Goal: Download file/media

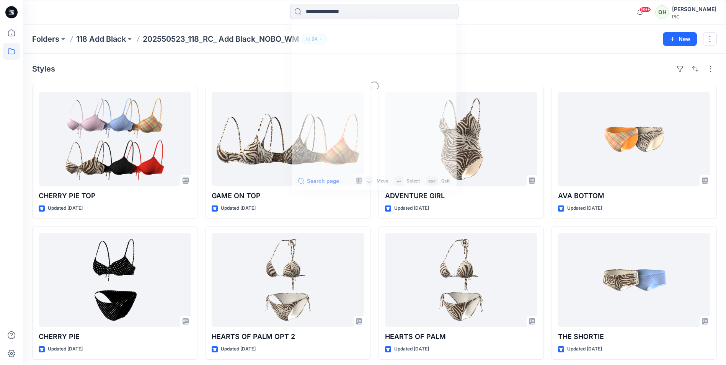
click at [330, 17] on input at bounding box center [374, 11] width 168 height 15
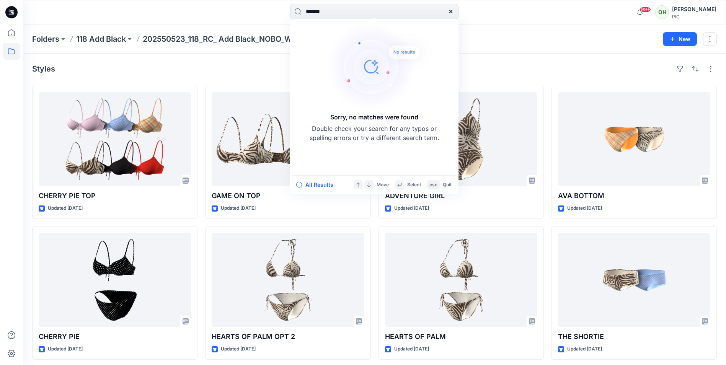
type input "*******"
click at [621, 46] on div "Folders 118 Add Black 202550523_118_RC_ Add Black_NOBO_WM 24 New" at bounding box center [374, 38] width 703 height 29
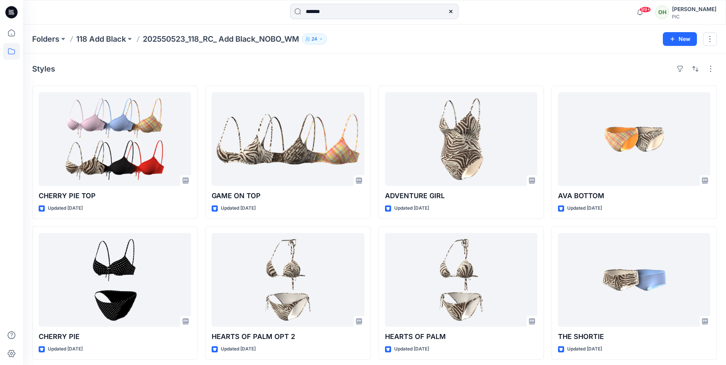
click at [666, 15] on div "OH" at bounding box center [662, 12] width 14 height 14
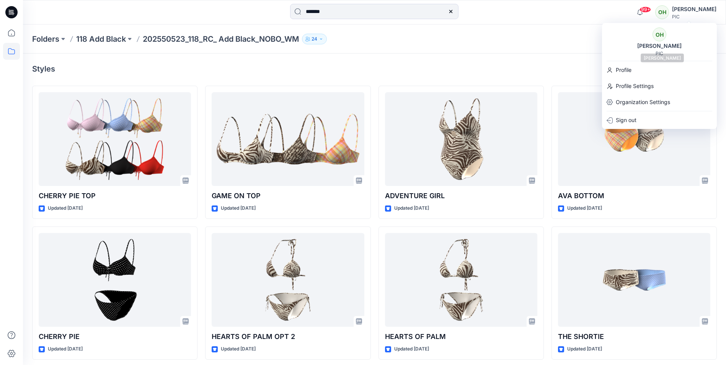
click at [660, 50] on div "[PERSON_NAME]" at bounding box center [660, 45] width 54 height 9
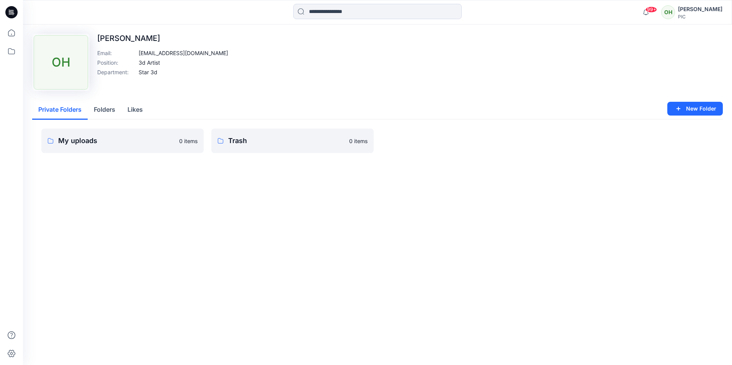
click at [673, 10] on div "OH" at bounding box center [668, 12] width 14 height 14
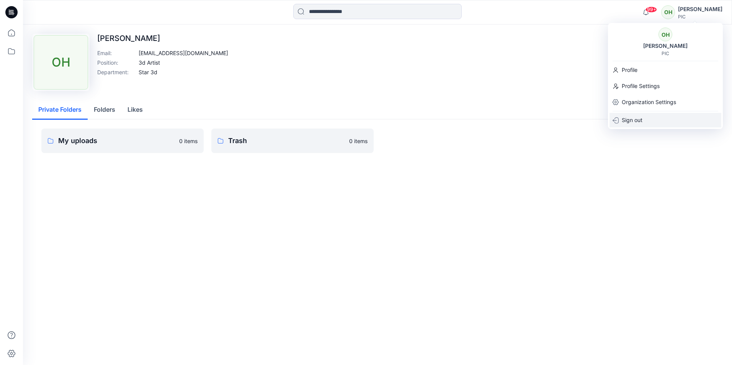
click at [632, 122] on p "Sign out" at bounding box center [632, 120] width 21 height 15
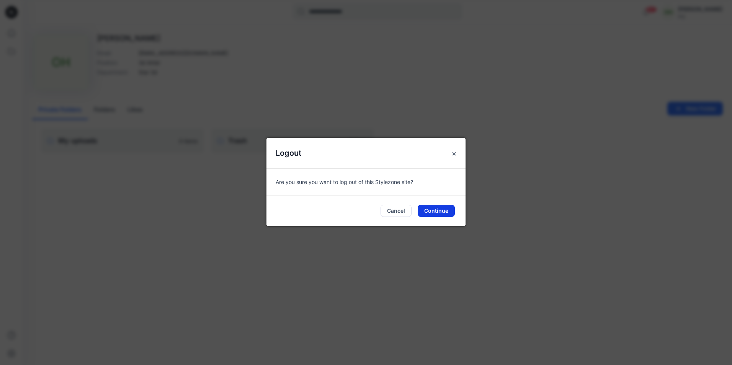
click at [434, 211] on button "Continue" at bounding box center [436, 211] width 37 height 12
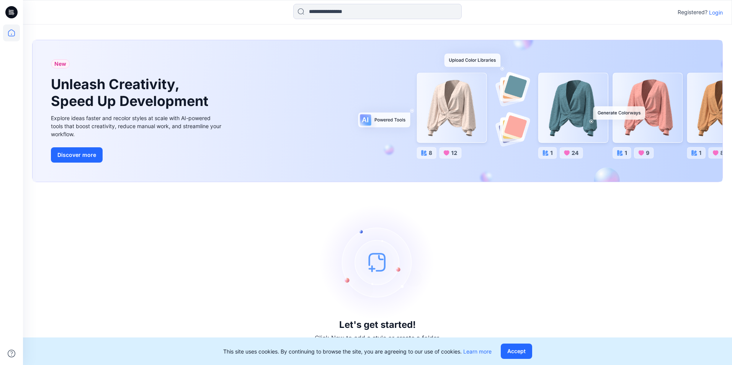
click at [717, 13] on p "Login" at bounding box center [716, 12] width 14 height 8
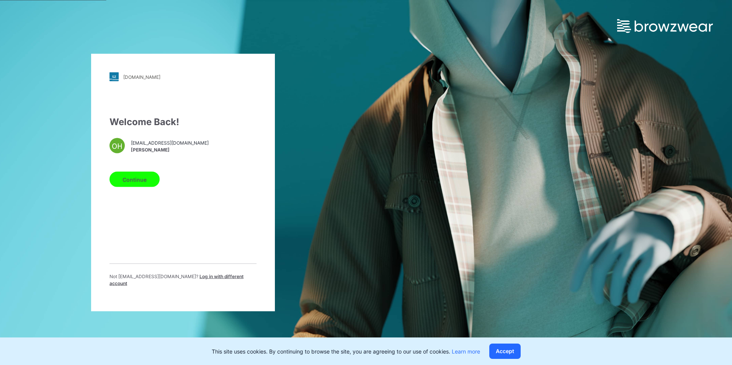
click at [142, 146] on span "[EMAIL_ADDRESS][DOMAIN_NAME]" at bounding box center [170, 142] width 78 height 7
click at [179, 281] on span "Log in with different account" at bounding box center [176, 280] width 134 height 13
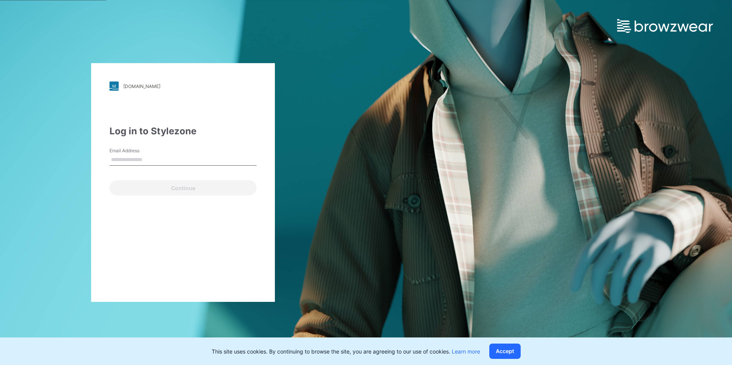
click at [115, 162] on input "Email Address" at bounding box center [182, 159] width 147 height 11
type input "**********"
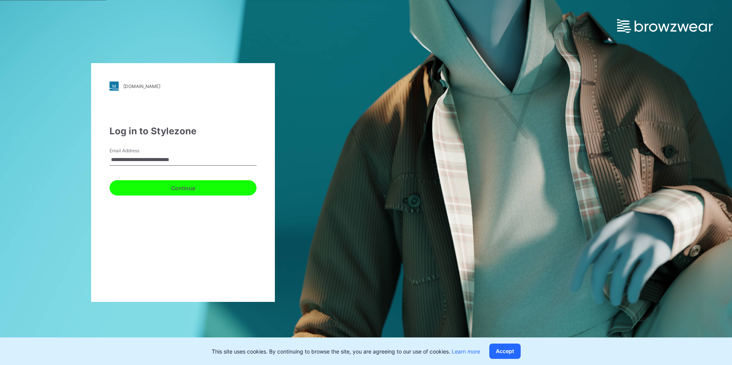
click at [152, 188] on button "Continue" at bounding box center [182, 187] width 147 height 15
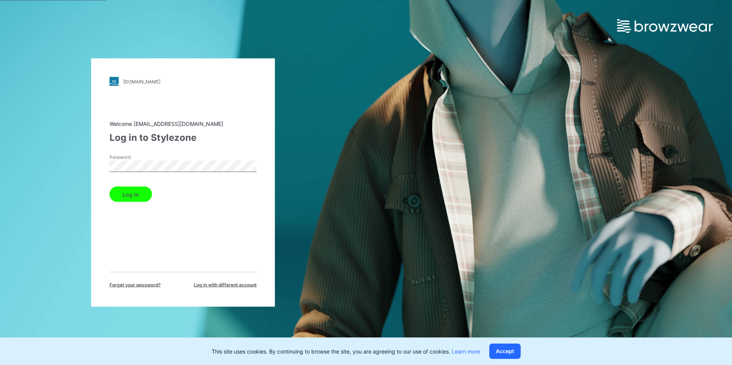
click at [165, 149] on div "Welcome design@parallel-innovation.com Log in to Stylezone Password Log in Forg…" at bounding box center [182, 204] width 147 height 169
click at [136, 195] on button "Log in" at bounding box center [130, 194] width 42 height 15
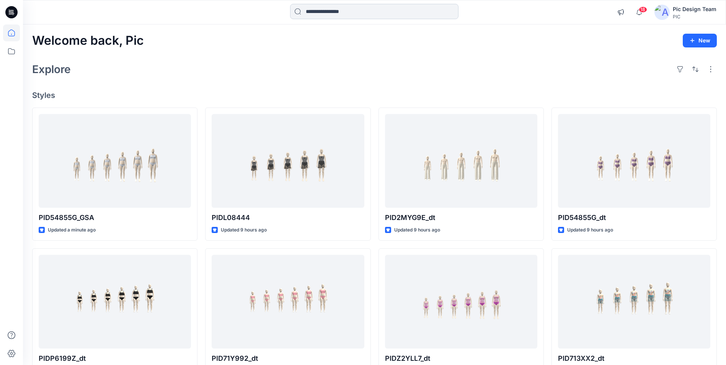
click at [337, 14] on input at bounding box center [374, 11] width 168 height 15
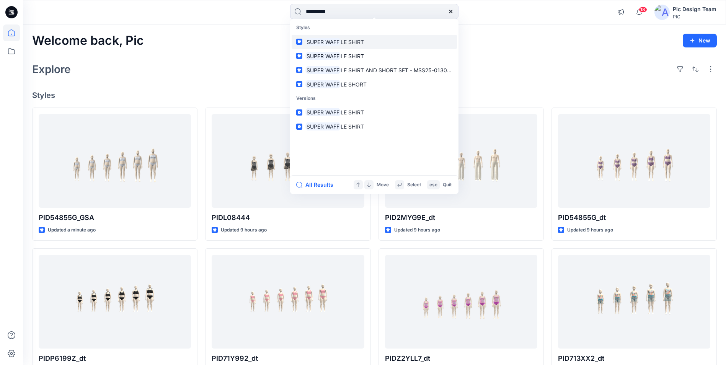
type input "**********"
click at [367, 45] on link "SUPER WAFF LE SHIRT" at bounding box center [374, 42] width 165 height 14
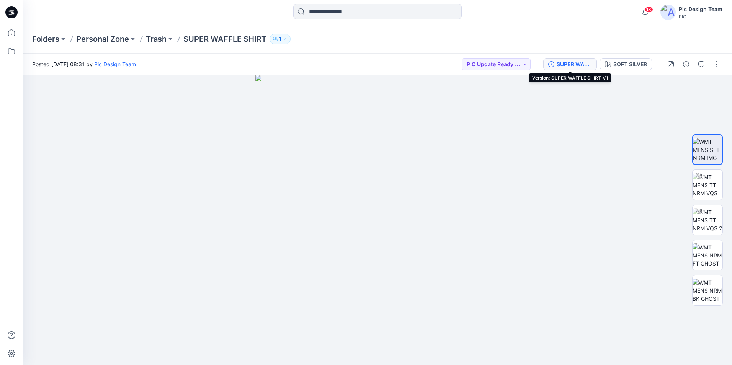
click at [565, 64] on div "SUPER WAFFLE SHIRT_V1" at bounding box center [574, 64] width 35 height 8
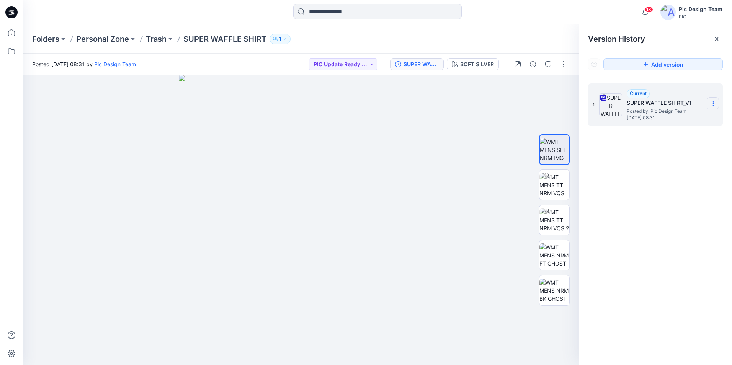
click at [713, 104] on icon at bounding box center [713, 104] width 0 height 0
click at [662, 120] on span "Download Source BW File" at bounding box center [674, 118] width 64 height 9
click at [554, 180] on img at bounding box center [554, 185] width 30 height 24
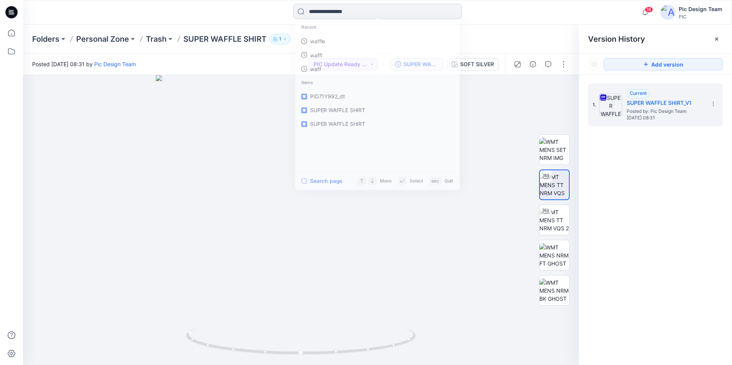
click at [338, 16] on input at bounding box center [377, 11] width 168 height 15
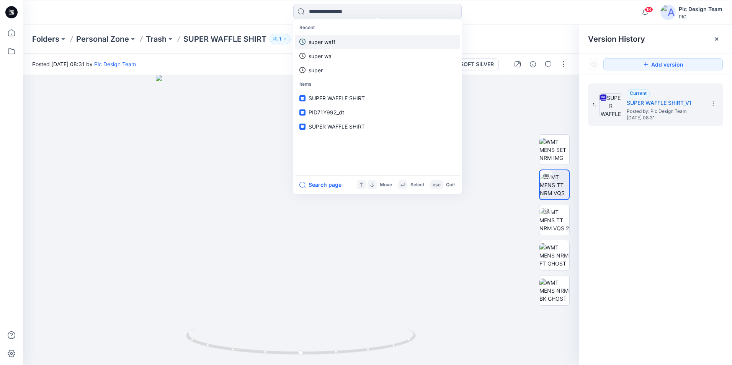
click at [322, 41] on p "super waff" at bounding box center [322, 42] width 27 height 8
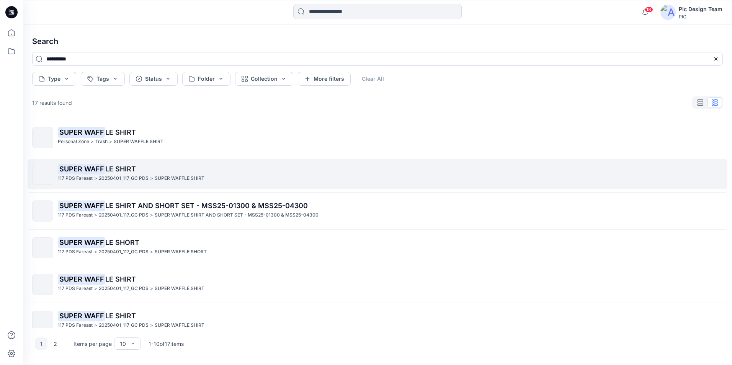
click at [109, 165] on span "LE SHIRT" at bounding box center [120, 169] width 31 height 8
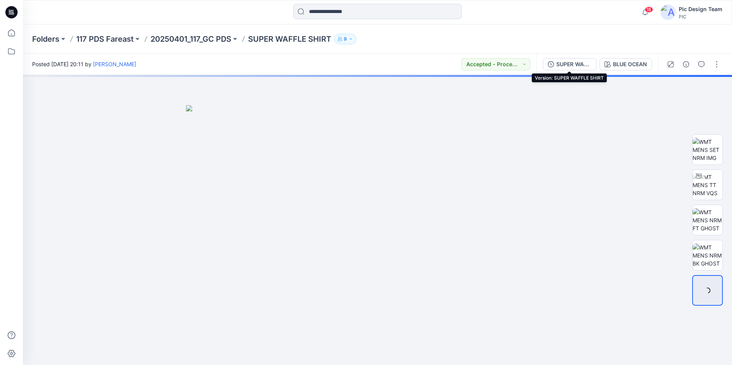
click at [578, 62] on div "SUPER WAFFLE SHIRT" at bounding box center [573, 64] width 35 height 8
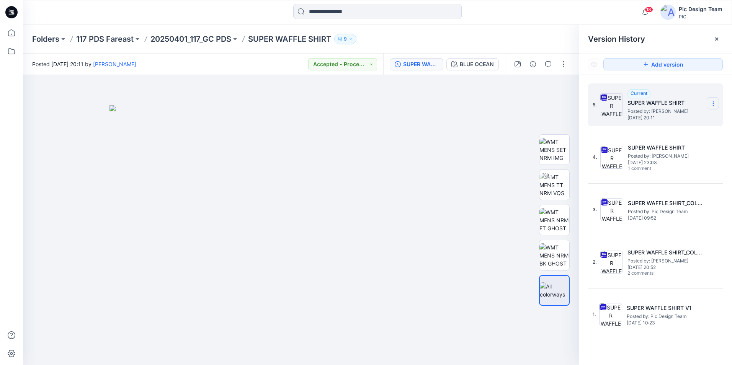
click at [714, 103] on icon at bounding box center [713, 104] width 6 height 6
click at [668, 118] on span "Download Source BW File" at bounding box center [674, 118] width 64 height 9
click at [505, 10] on div at bounding box center [377, 12] width 354 height 17
